Goal: Information Seeking & Learning: Learn about a topic

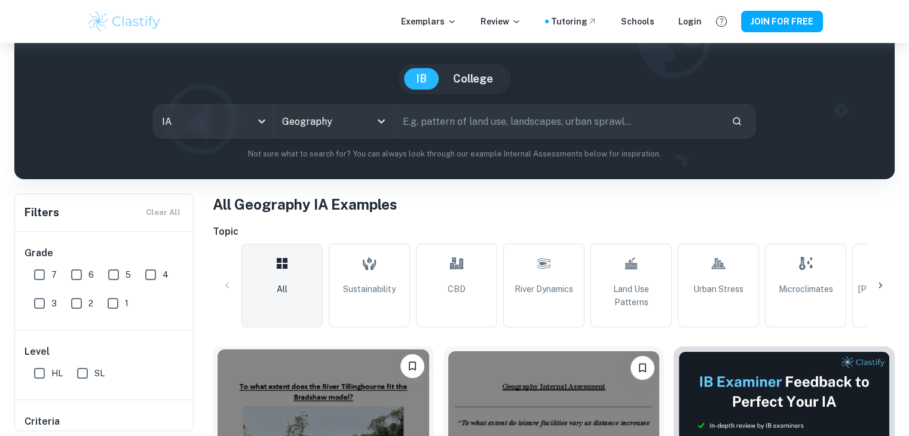
scroll to position [86, 0]
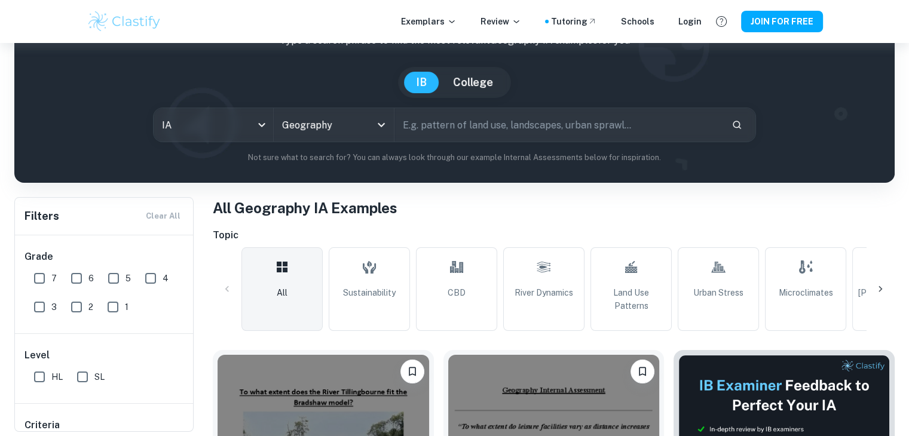
click at [442, 124] on input "text" at bounding box center [557, 124] width 327 height 33
type input "regeneration"
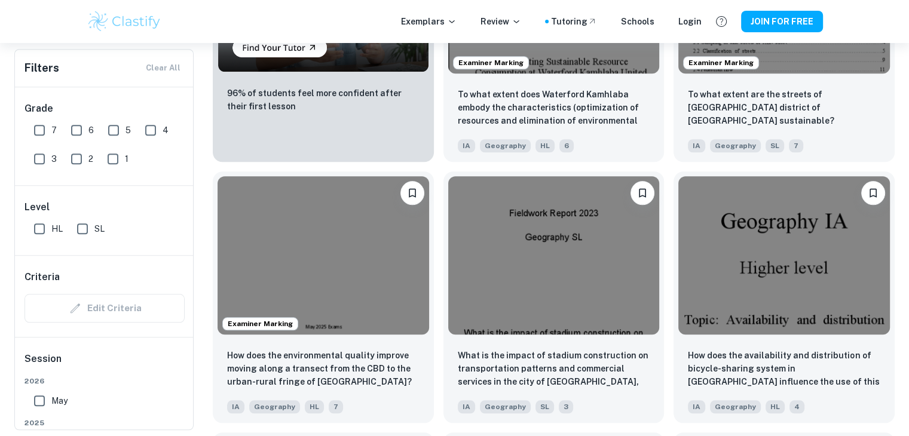
scroll to position [1066, 0]
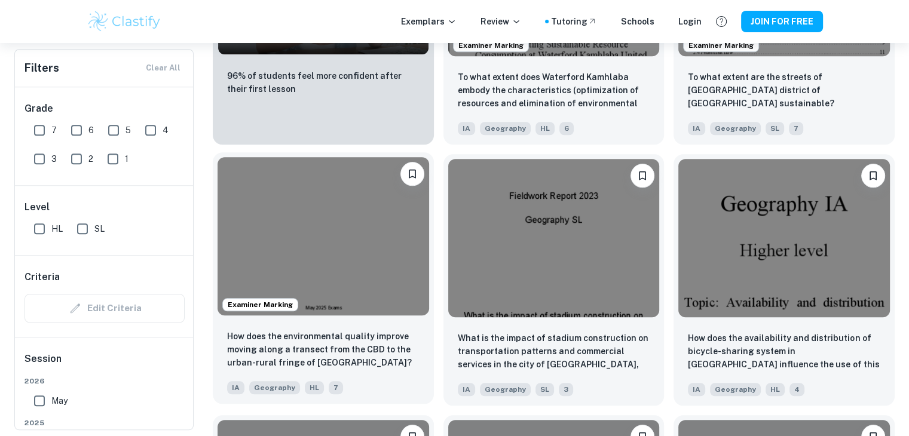
click at [385, 329] on div "How does the environmental quality improve moving along a transect from the CBD…" at bounding box center [323, 362] width 221 height 84
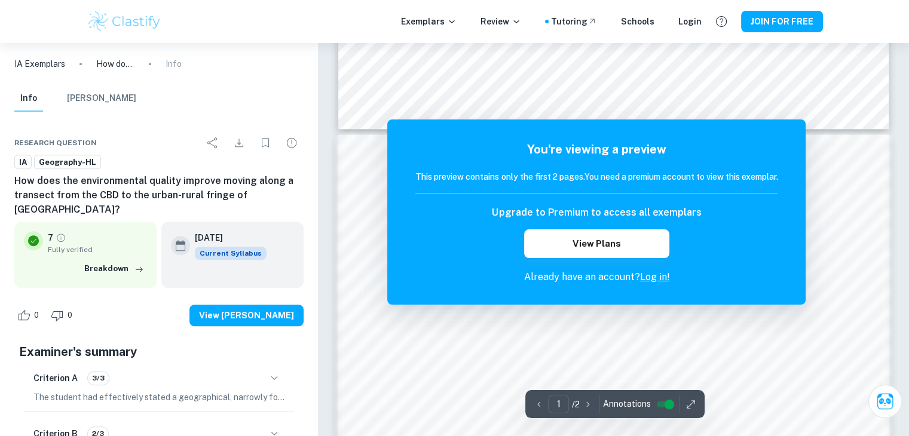
scroll to position [706, 0]
click at [660, 279] on link "Log in!" at bounding box center [654, 276] width 30 height 11
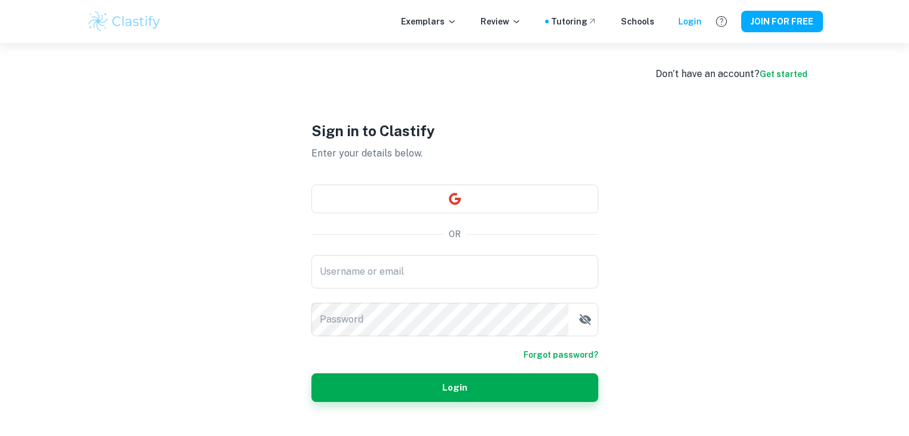
click at [777, 79] on div "Don’t have an account? Get started" at bounding box center [731, 74] width 152 height 14
click at [784, 73] on link "Get started" at bounding box center [783, 74] width 48 height 10
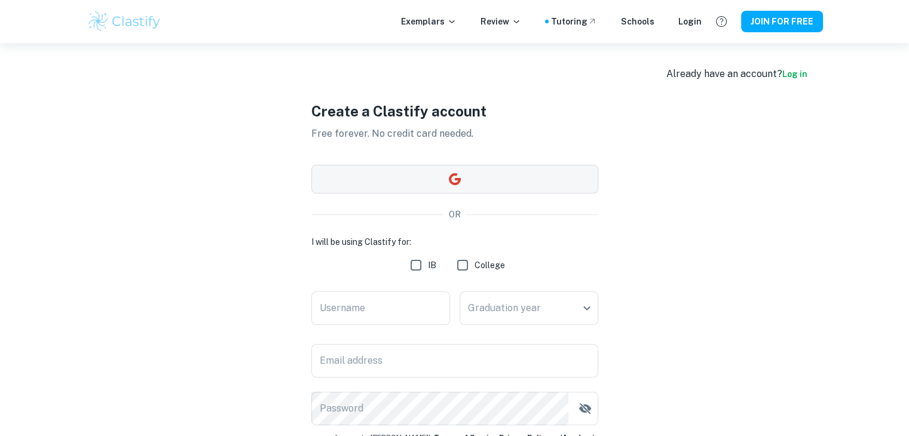
click at [508, 190] on button "button" at bounding box center [454, 179] width 287 height 29
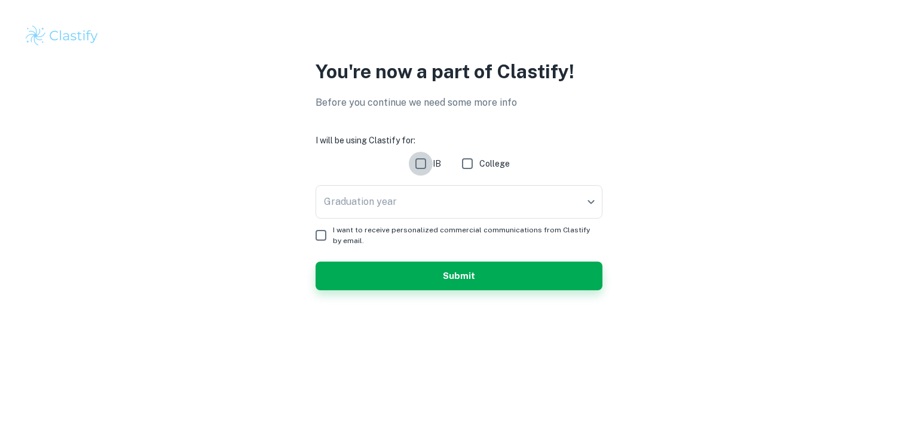
click at [417, 164] on input "IB" at bounding box center [421, 164] width 24 height 24
checkbox input "true"
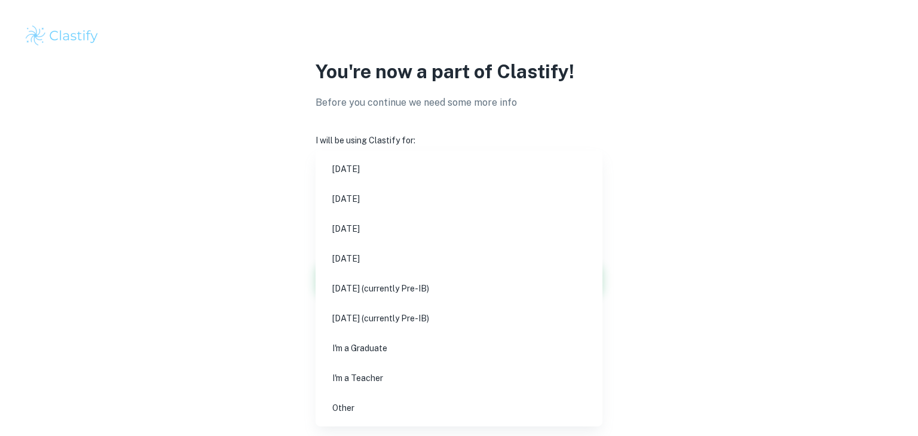
click at [396, 202] on body "We value your privacy We use cookies to enhance your browsing experience, serve…" at bounding box center [459, 218] width 918 height 436
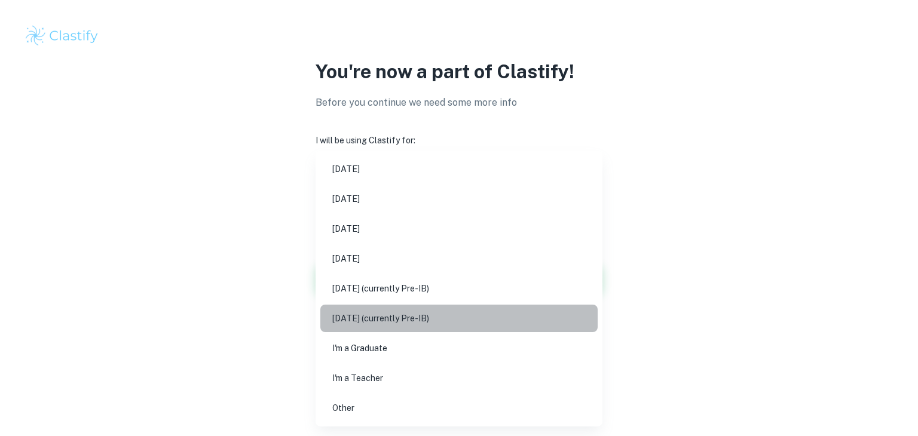
click at [404, 309] on li "[DATE] (currently Pre-IB)" at bounding box center [458, 318] width 277 height 27
type input "N27"
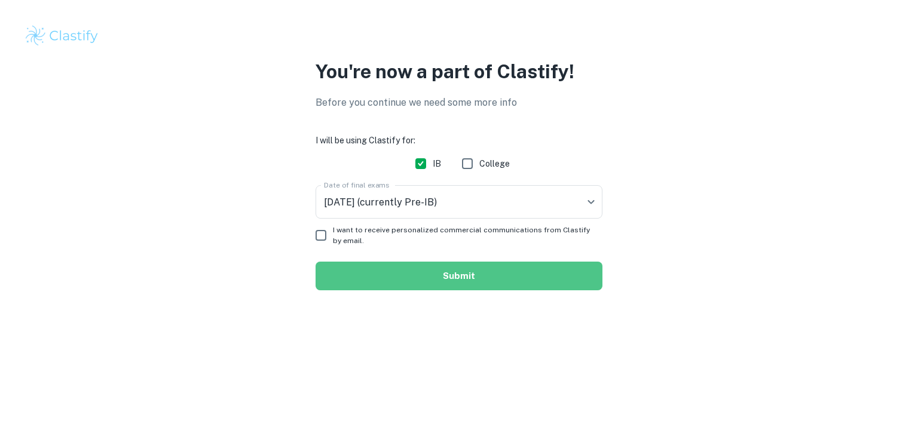
click at [492, 272] on button "Submit" at bounding box center [458, 276] width 287 height 29
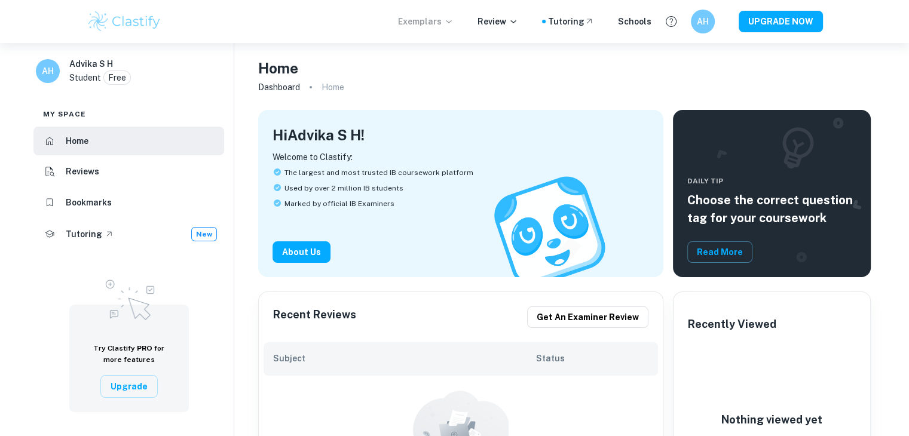
click at [451, 22] on icon at bounding box center [448, 21] width 5 height 3
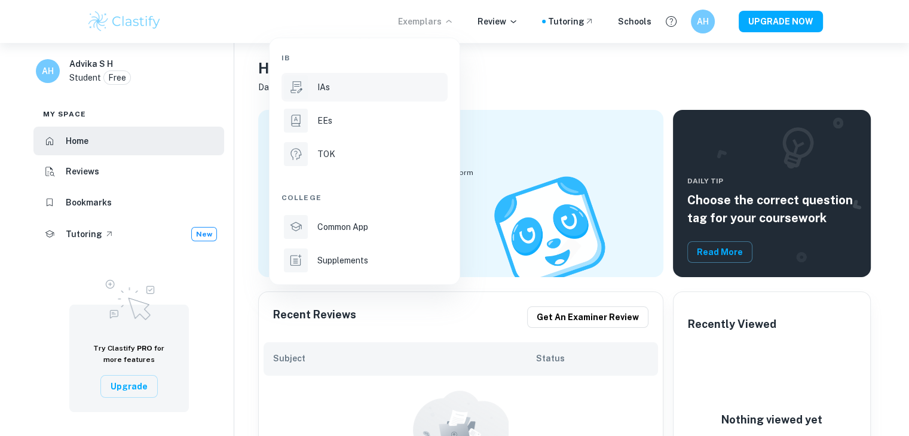
click at [404, 88] on div "IAs" at bounding box center [381, 87] width 128 height 13
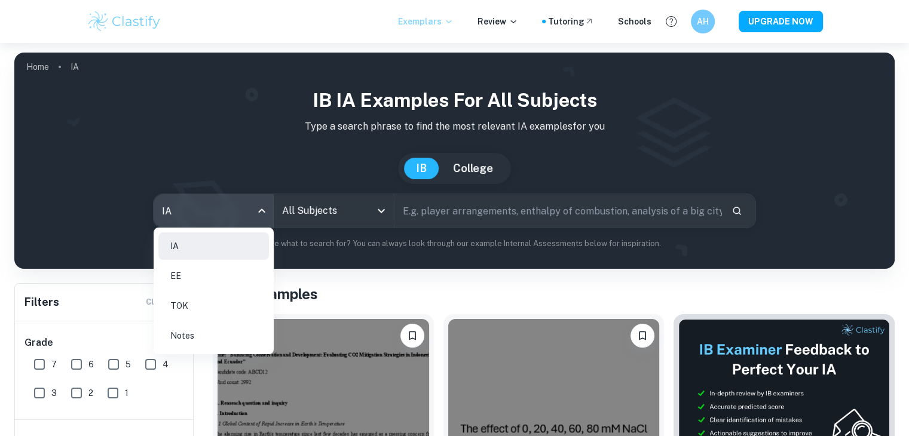
click at [255, 210] on body "We value your privacy We use cookies to enhance your browsing experience, serve…" at bounding box center [454, 261] width 909 height 436
click at [341, 208] on div at bounding box center [454, 218] width 909 height 436
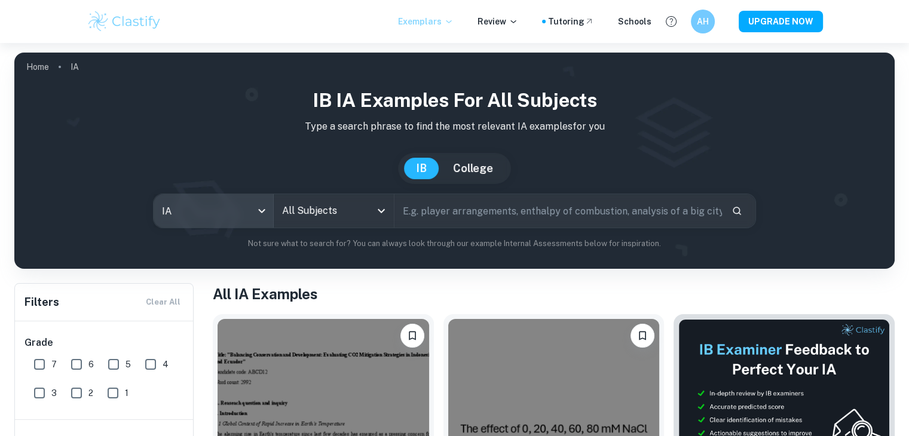
click at [370, 205] on div "All Subjects" at bounding box center [333, 210] width 119 height 33
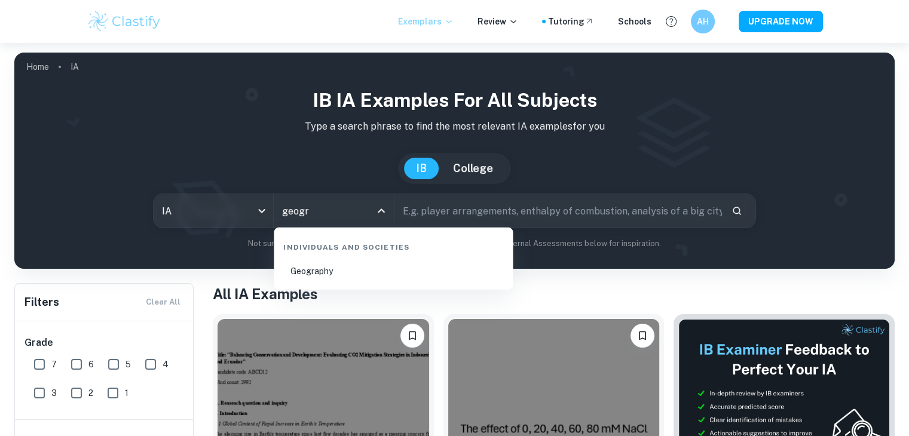
click at [378, 271] on li "Geography" at bounding box center [392, 270] width 229 height 27
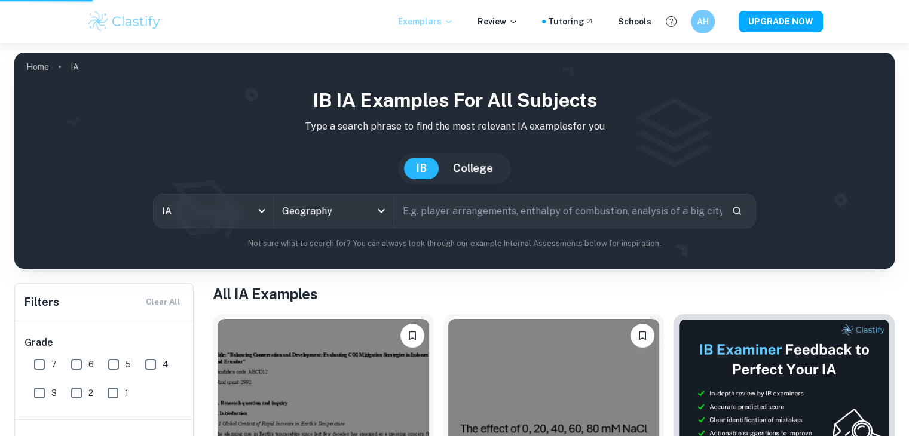
type input "Geography"
click at [446, 218] on input "text" at bounding box center [557, 210] width 327 height 33
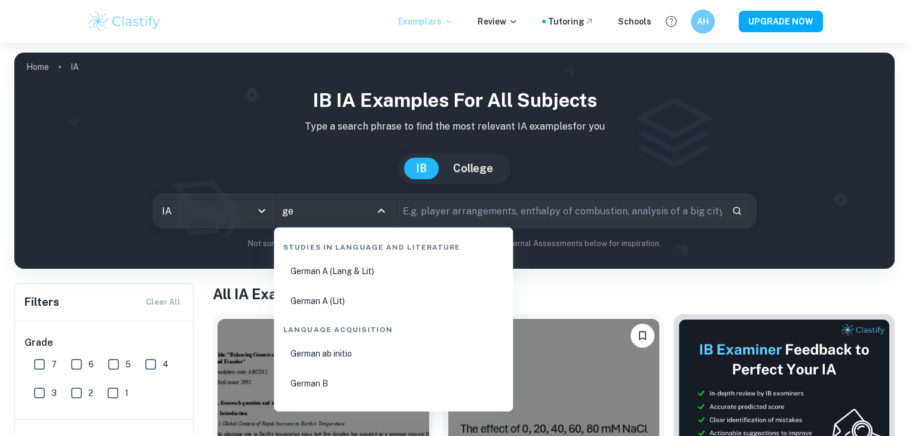
type input "geo"
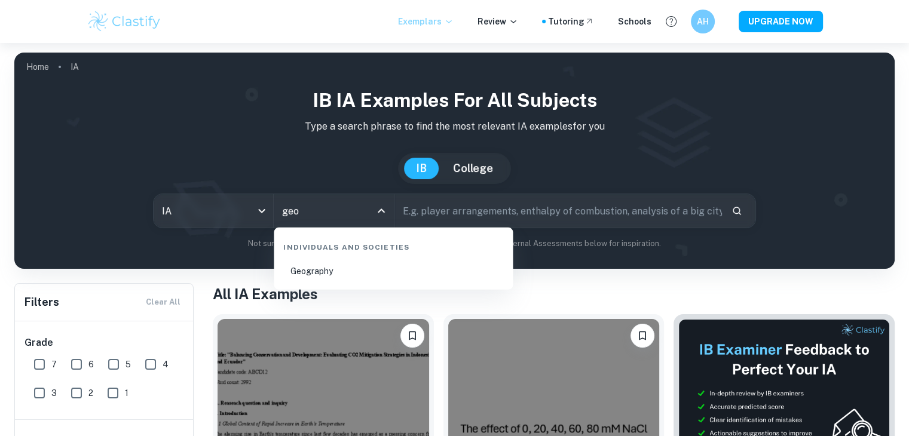
click at [356, 268] on li "Geography" at bounding box center [392, 270] width 229 height 27
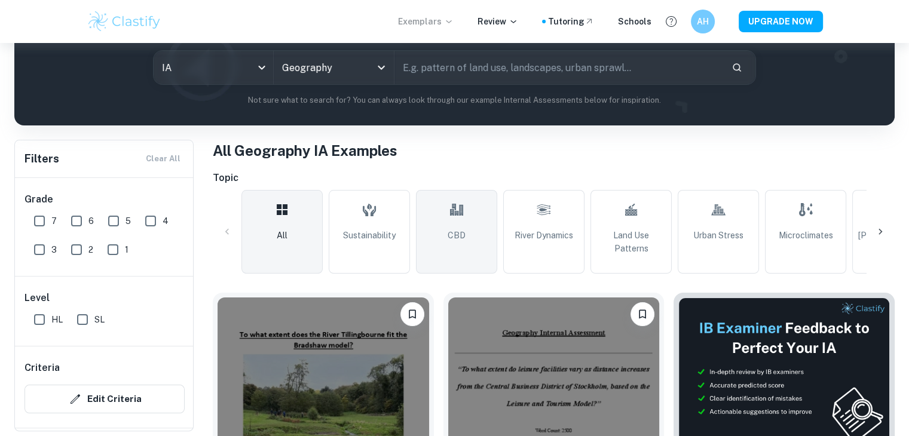
click at [447, 244] on link "CBD" at bounding box center [456, 232] width 81 height 84
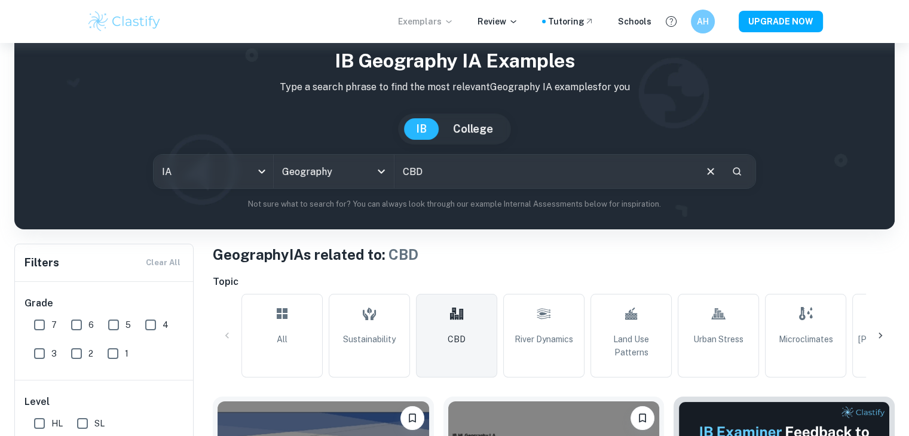
scroll to position [100, 0]
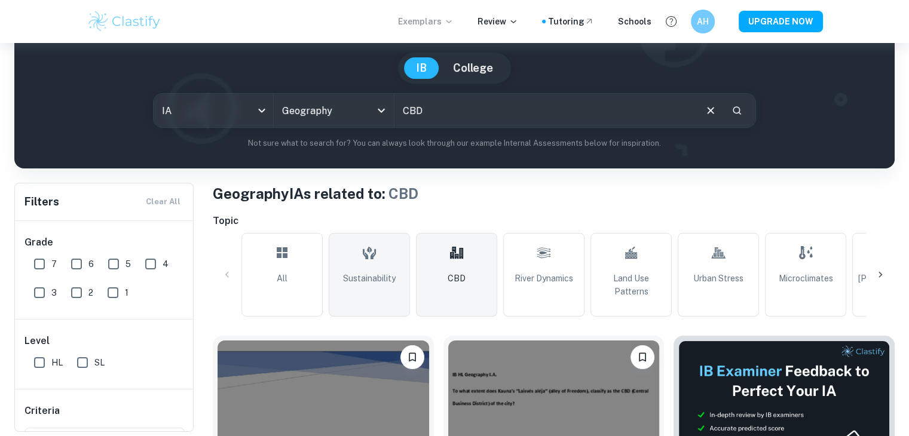
click at [370, 296] on link "Sustainability" at bounding box center [369, 275] width 81 height 84
type input "Sustainability"
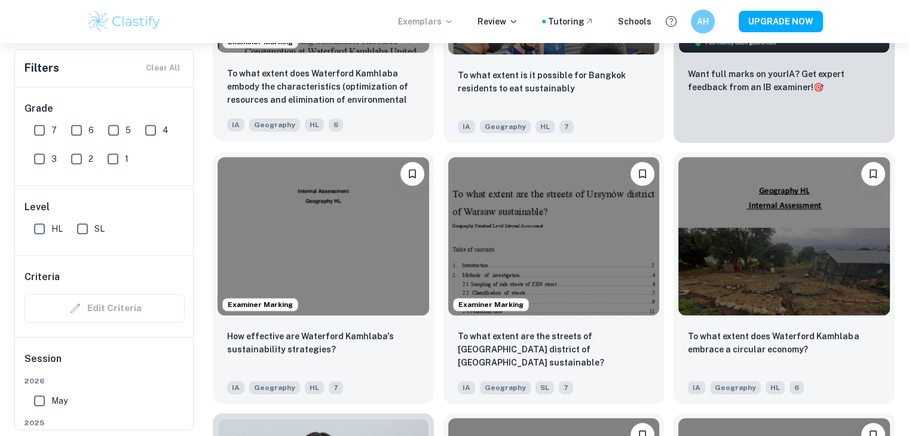
scroll to position [545, 0]
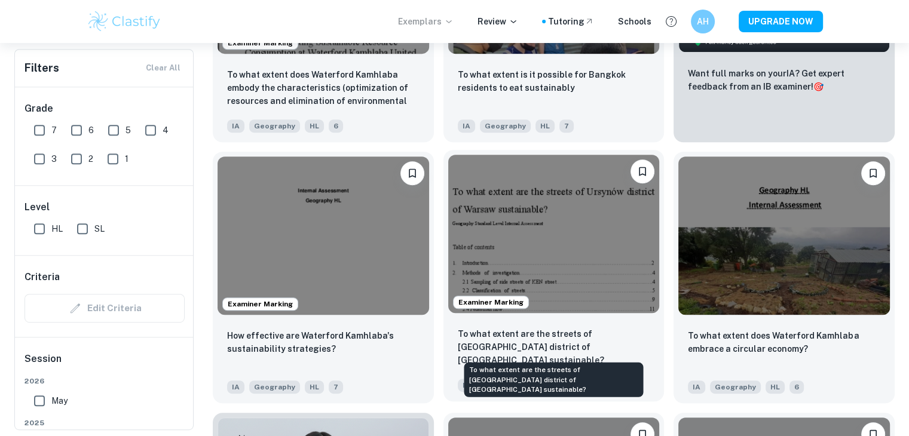
click at [524, 340] on p "To what extent are the streets of [GEOGRAPHIC_DATA] district of [GEOGRAPHIC_DAT…" at bounding box center [554, 346] width 192 height 39
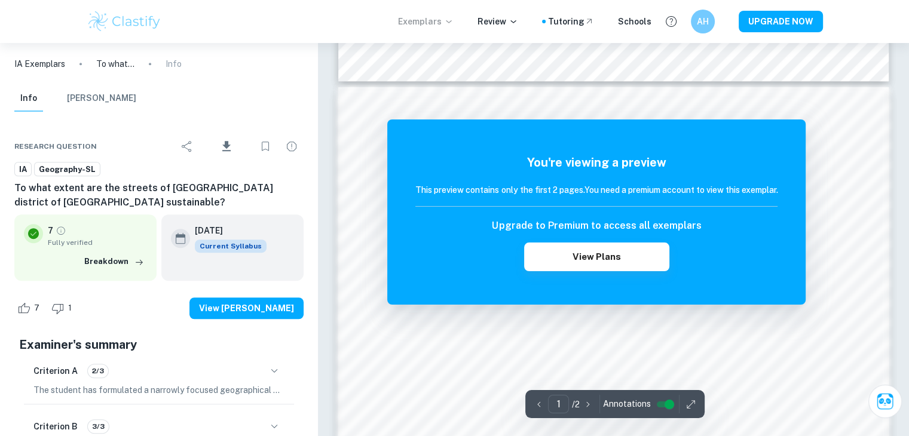
scroll to position [691, 0]
click at [588, 325] on div "The remaining pages are not being displayed You're viewing a preview This previ…" at bounding box center [613, 114] width 551 height 1501
click at [662, 400] on input "controlled" at bounding box center [669, 404] width 43 height 14
drag, startPoint x: 627, startPoint y: 260, endPoint x: 617, endPoint y: 180, distance: 81.3
click at [617, 180] on div "You're viewing a preview This preview contains only the first 2 pages. You need…" at bounding box center [596, 213] width 362 height 118
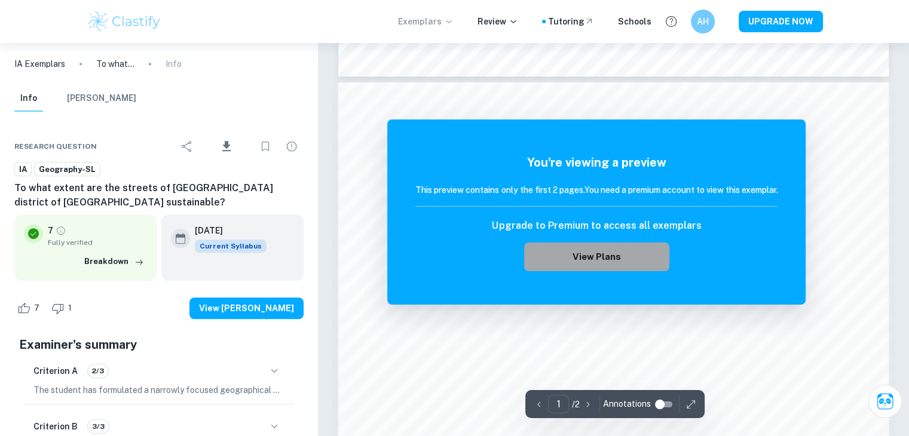
click at [593, 262] on button "View Plans" at bounding box center [596, 257] width 145 height 29
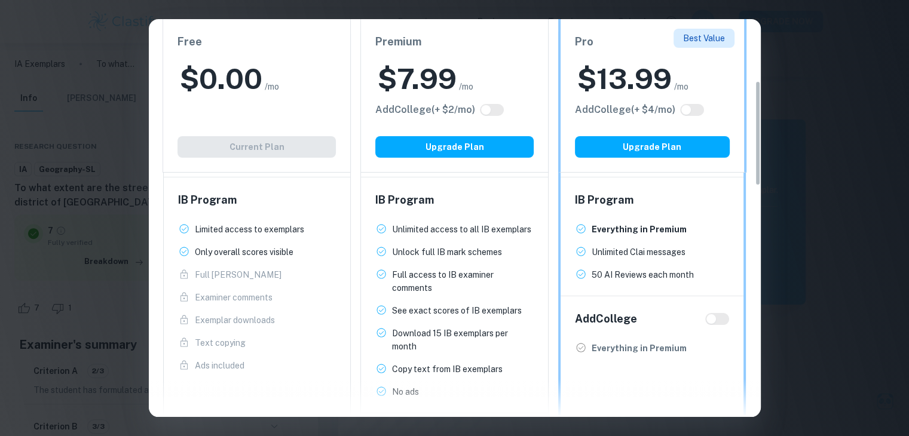
scroll to position [235, 0]
